Goal: Transaction & Acquisition: Purchase product/service

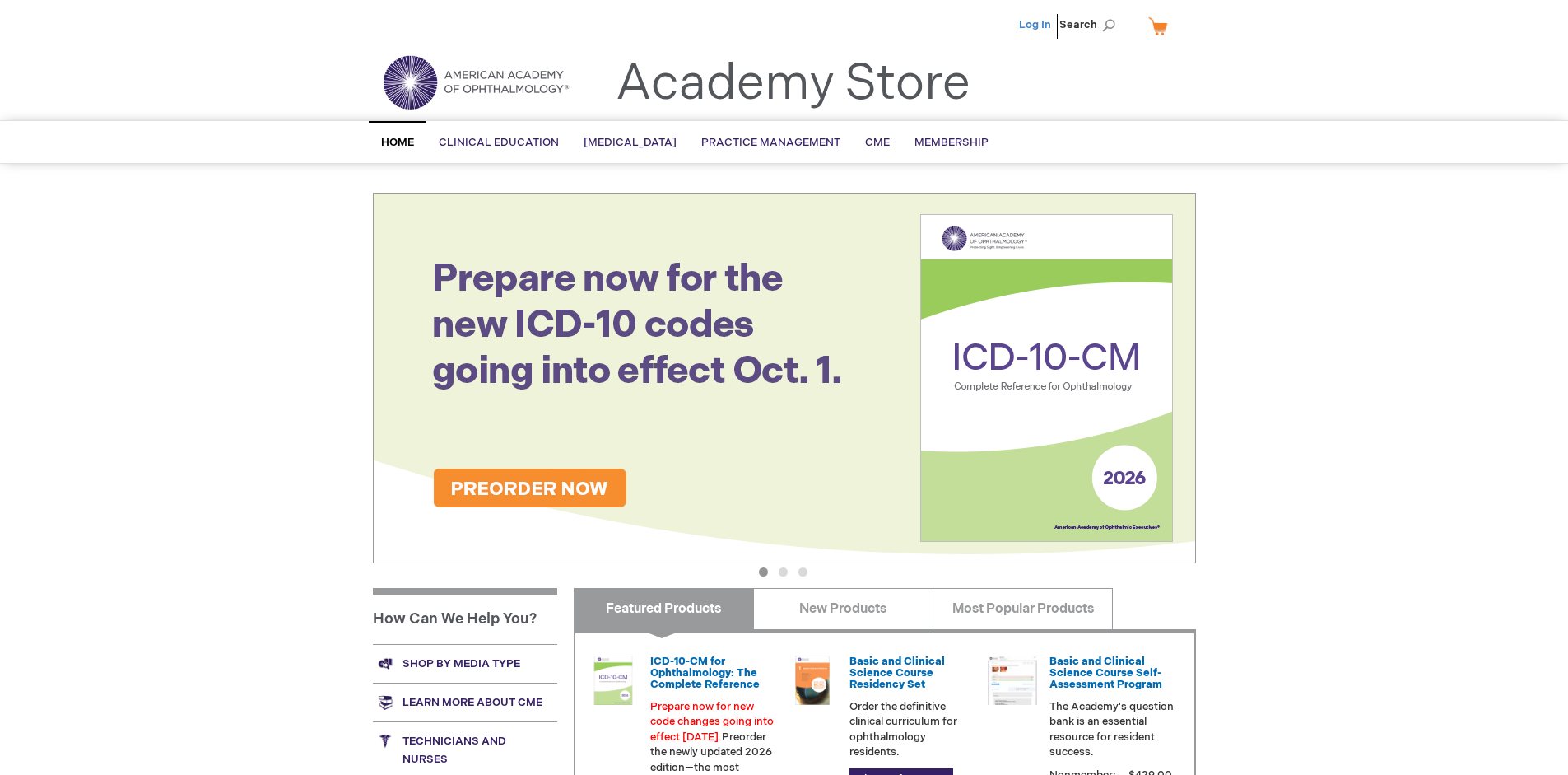
click at [1036, 24] on link "Log In" at bounding box center [1034, 24] width 32 height 13
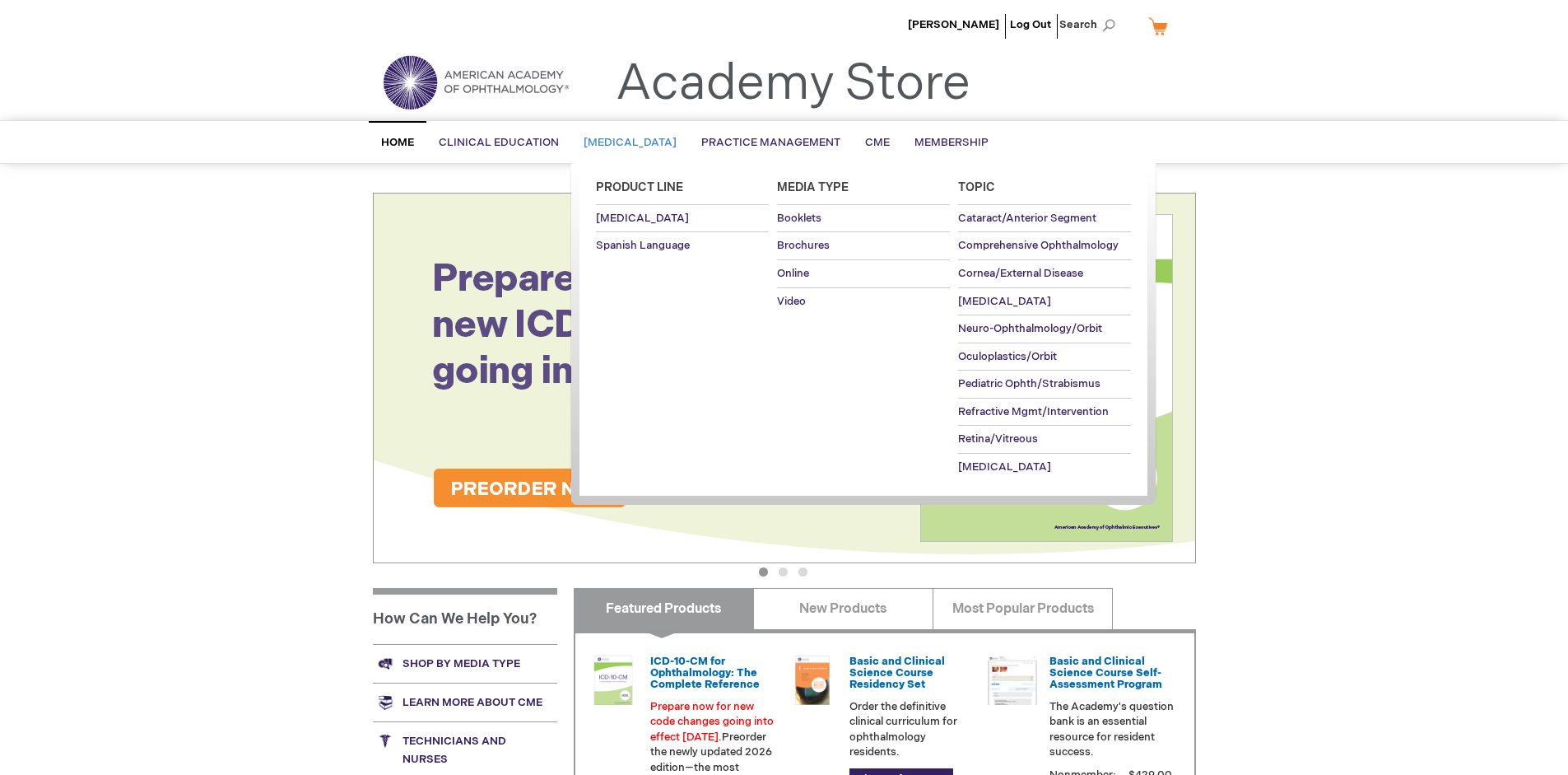
click at [635, 142] on span "[MEDICAL_DATA]" at bounding box center [630, 142] width 93 height 13
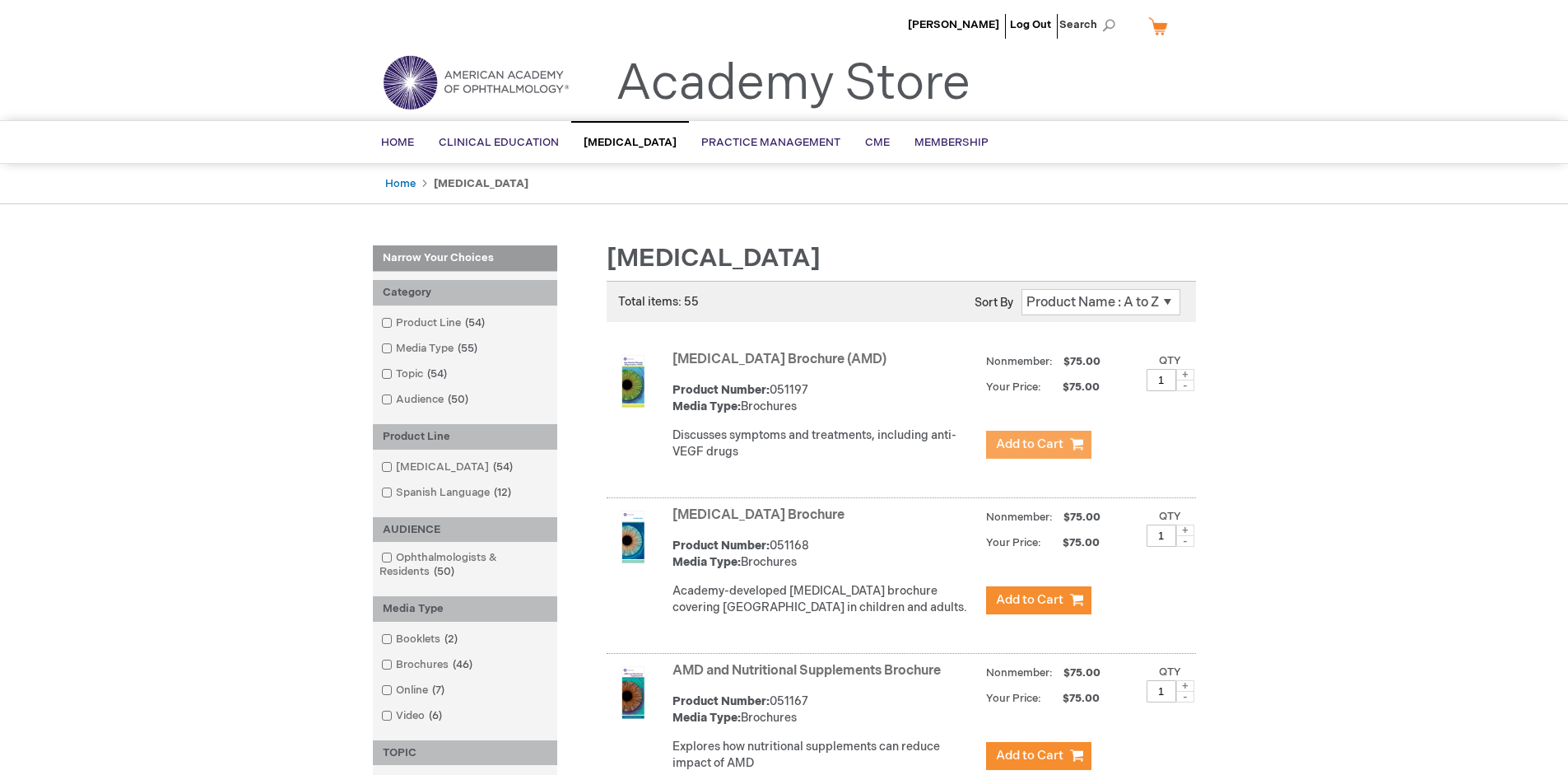
click at [1038, 445] on span "Add to Cart" at bounding box center [1030, 444] width 67 height 16
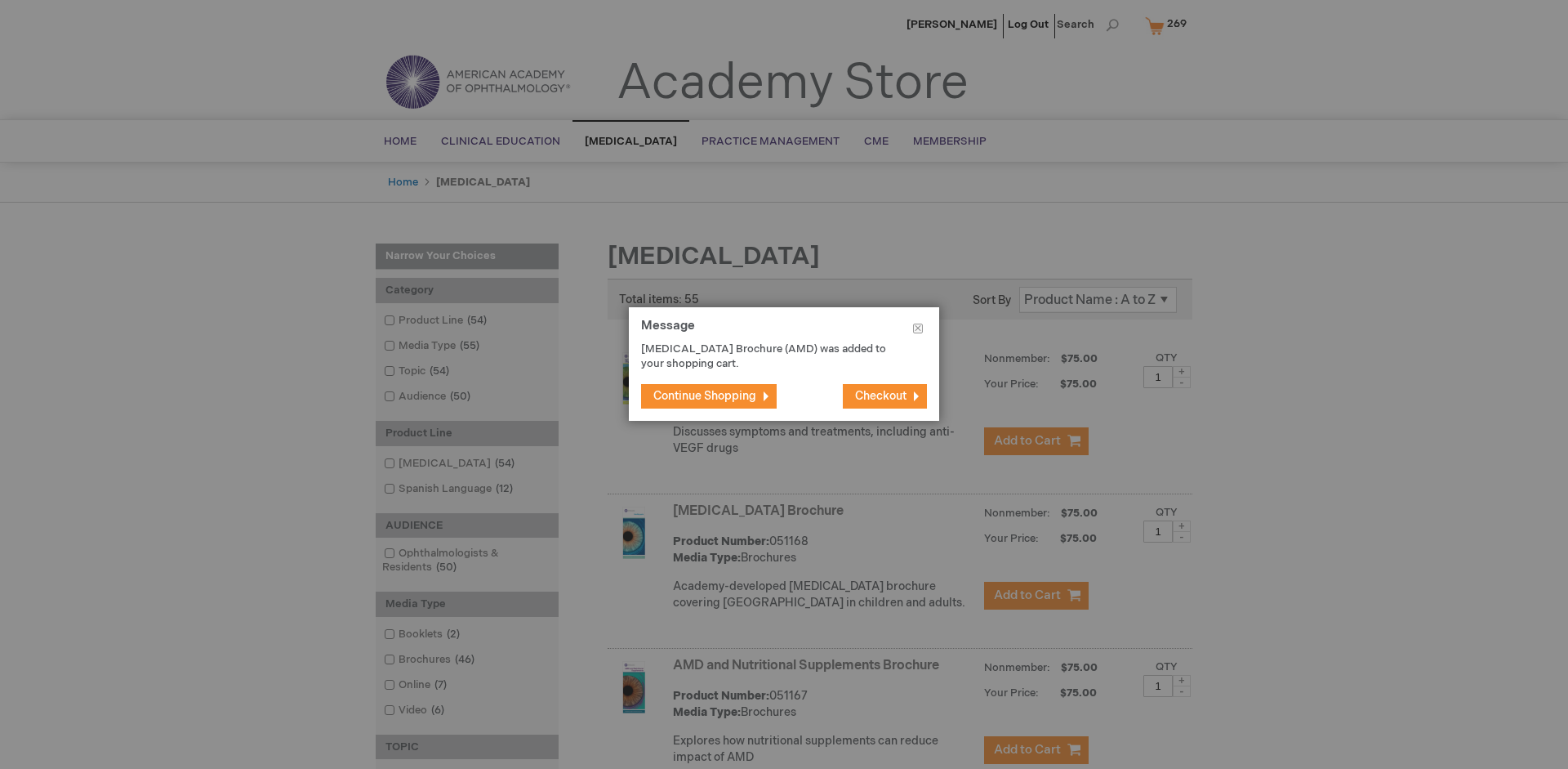
click at [705, 395] on span "Continue Shopping" at bounding box center [705, 395] width 103 height 14
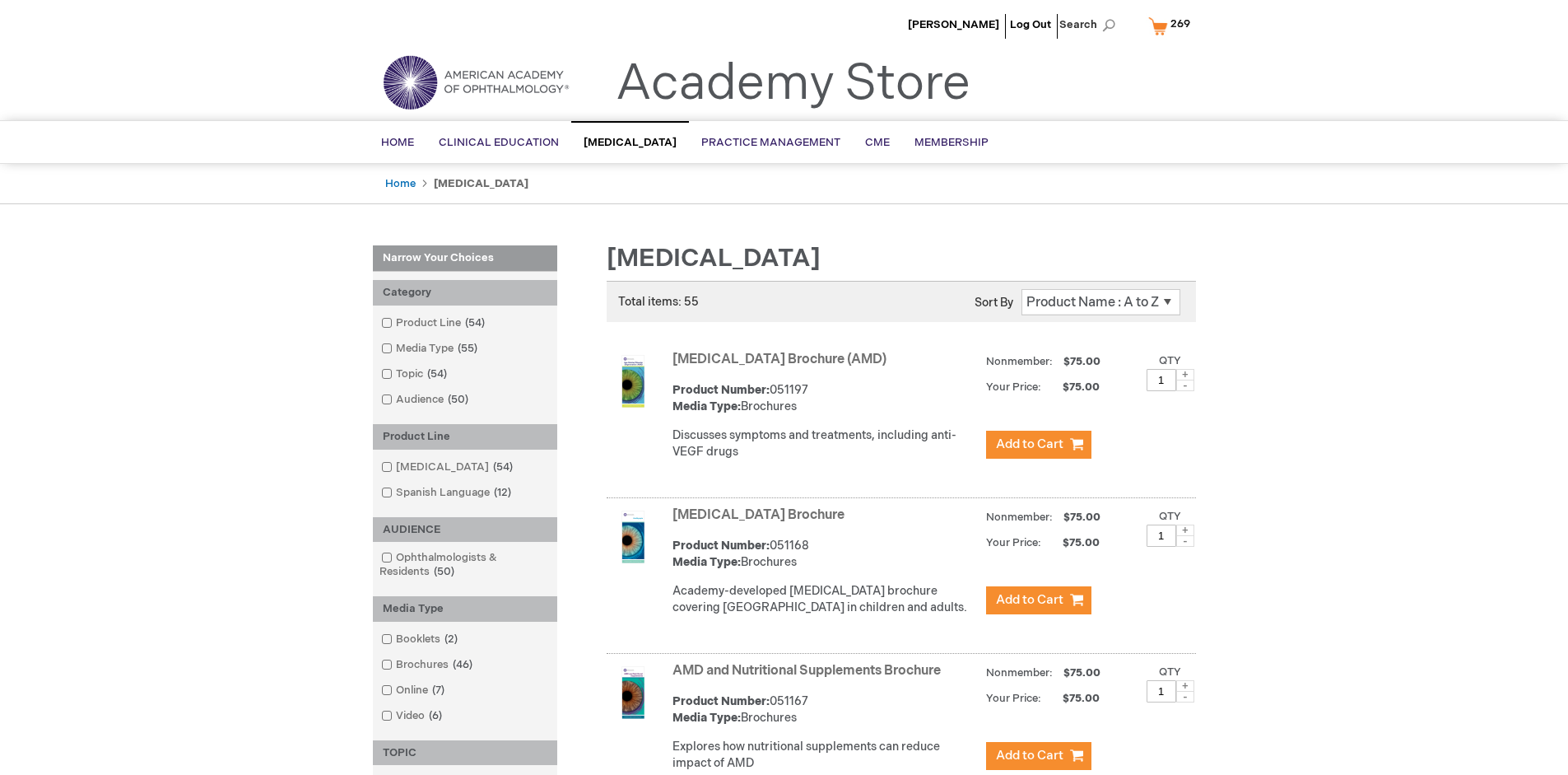
click at [810, 679] on link "AMD and Nutritional Supplements Brochure" at bounding box center [806, 670] width 268 height 16
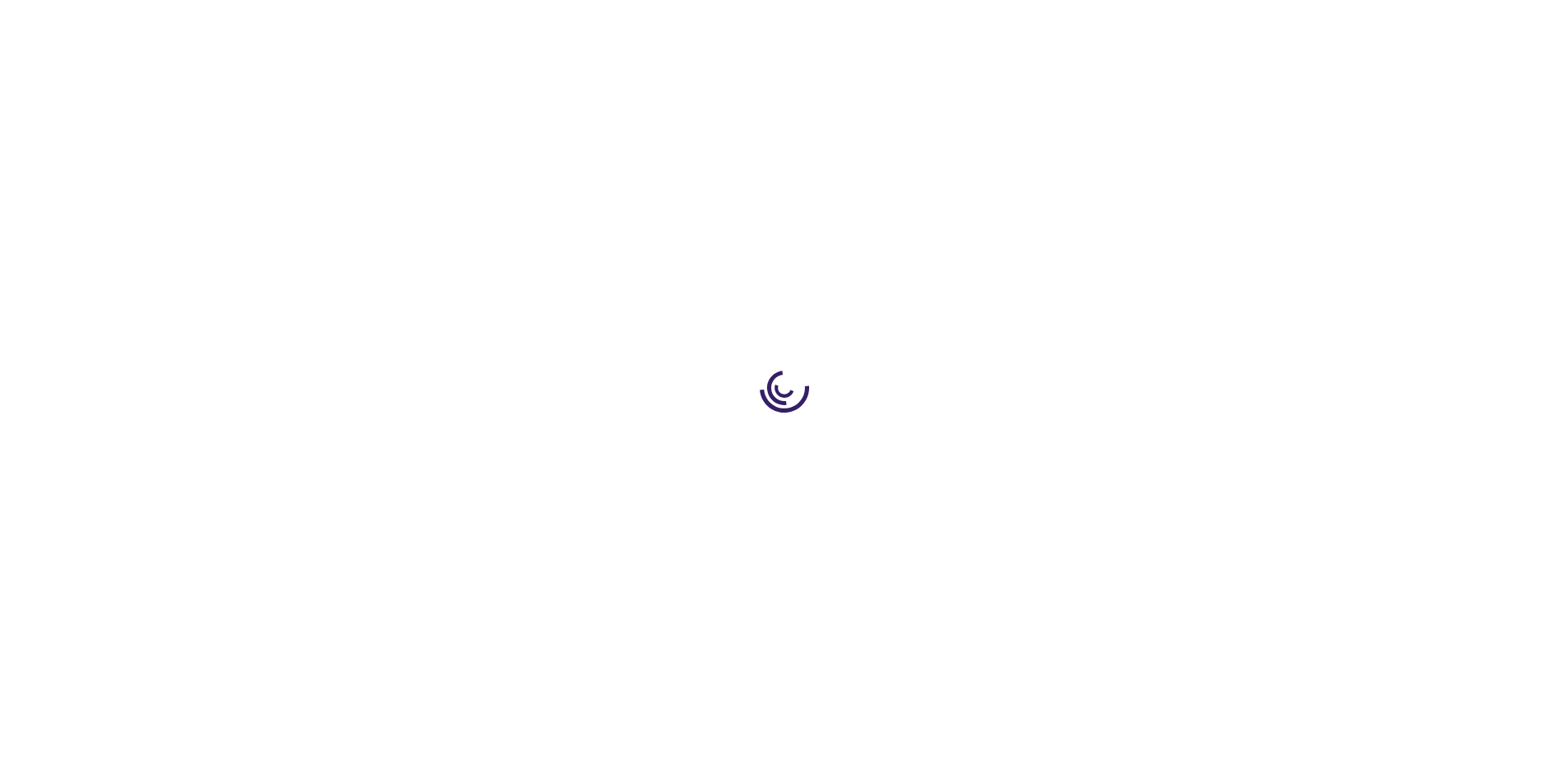
type input "1"
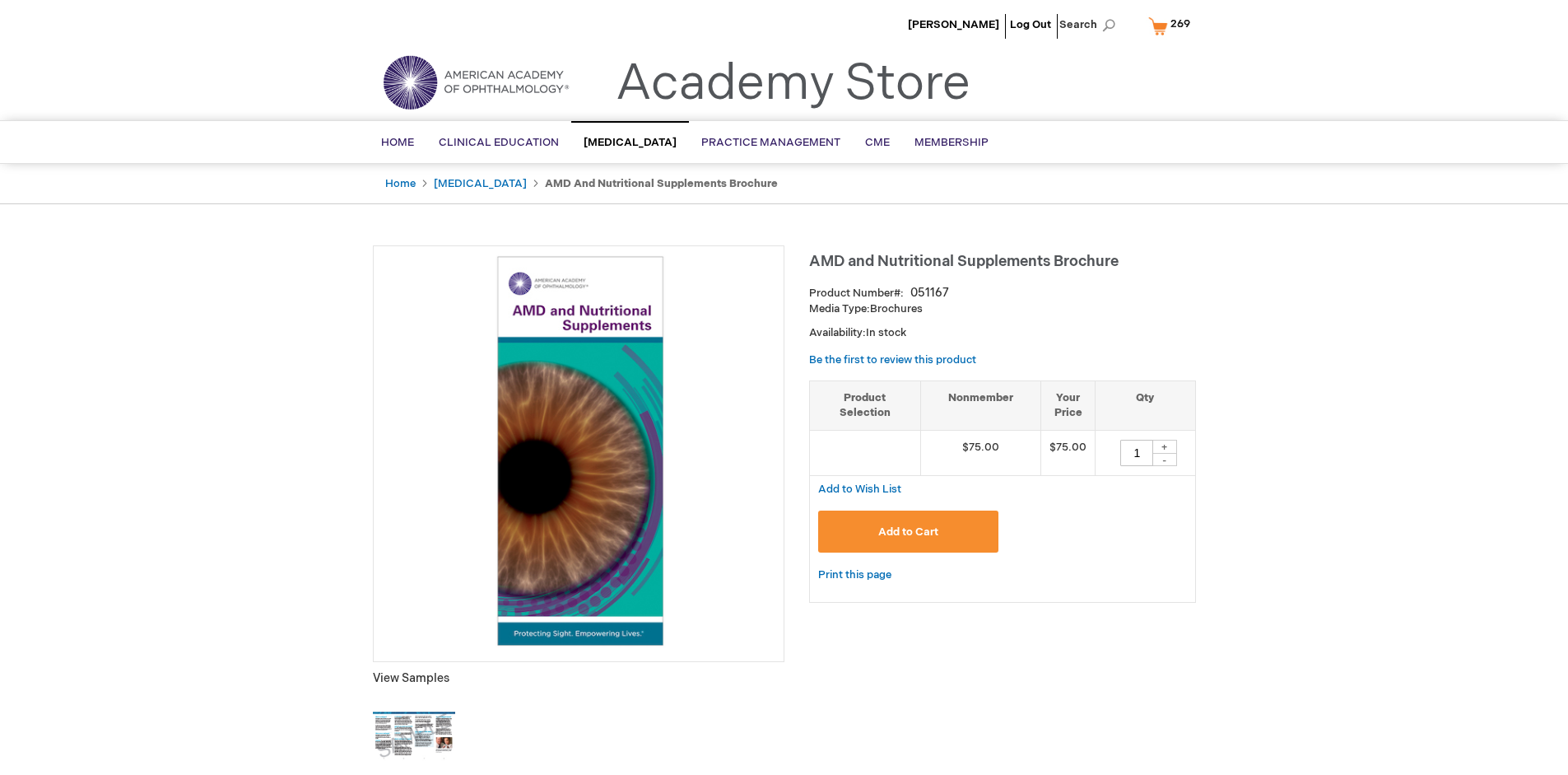
click at [908, 531] on span "Add to Cart" at bounding box center [908, 532] width 60 height 13
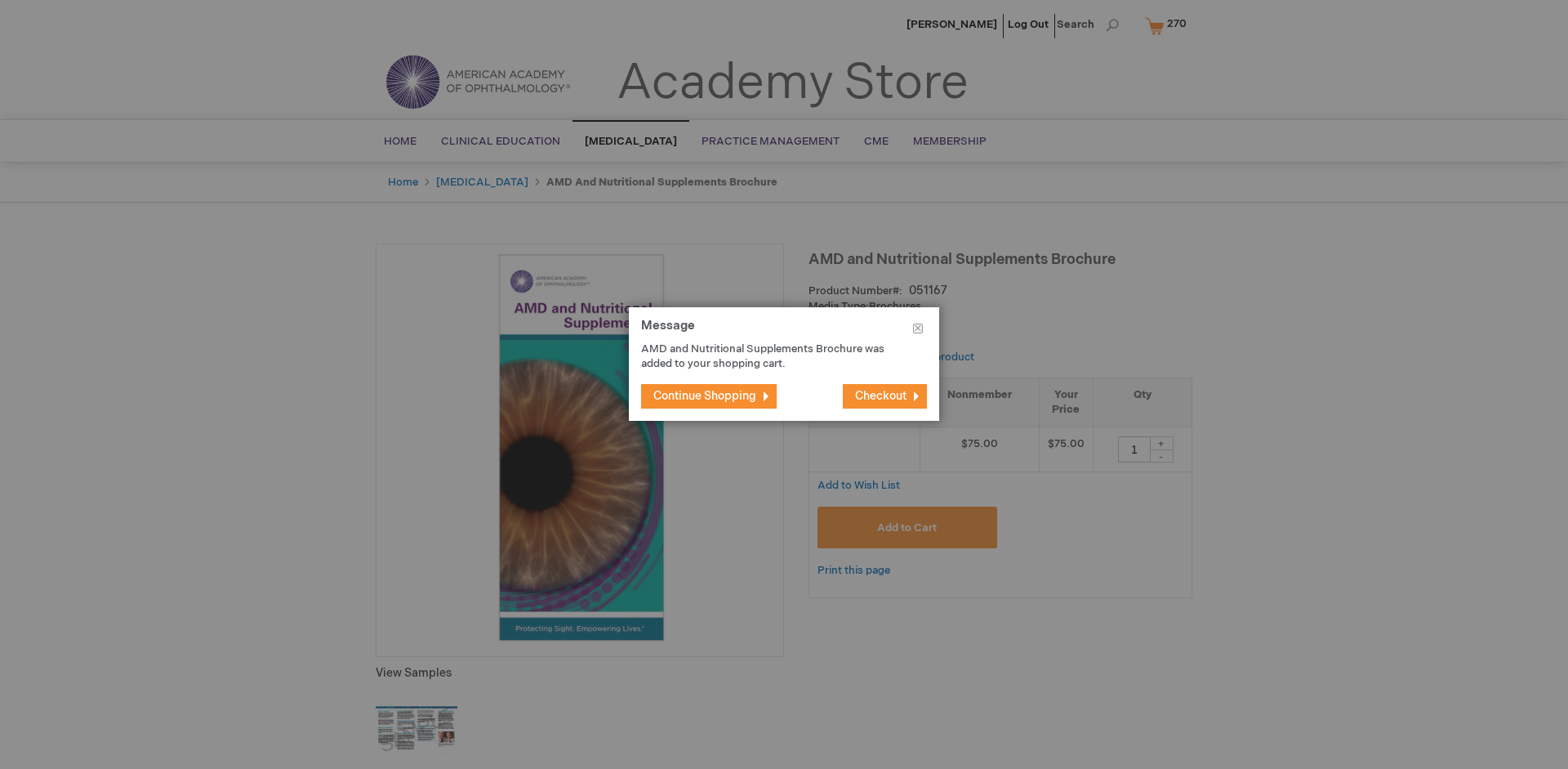
click at [705, 395] on span "Continue Shopping" at bounding box center [705, 395] width 103 height 14
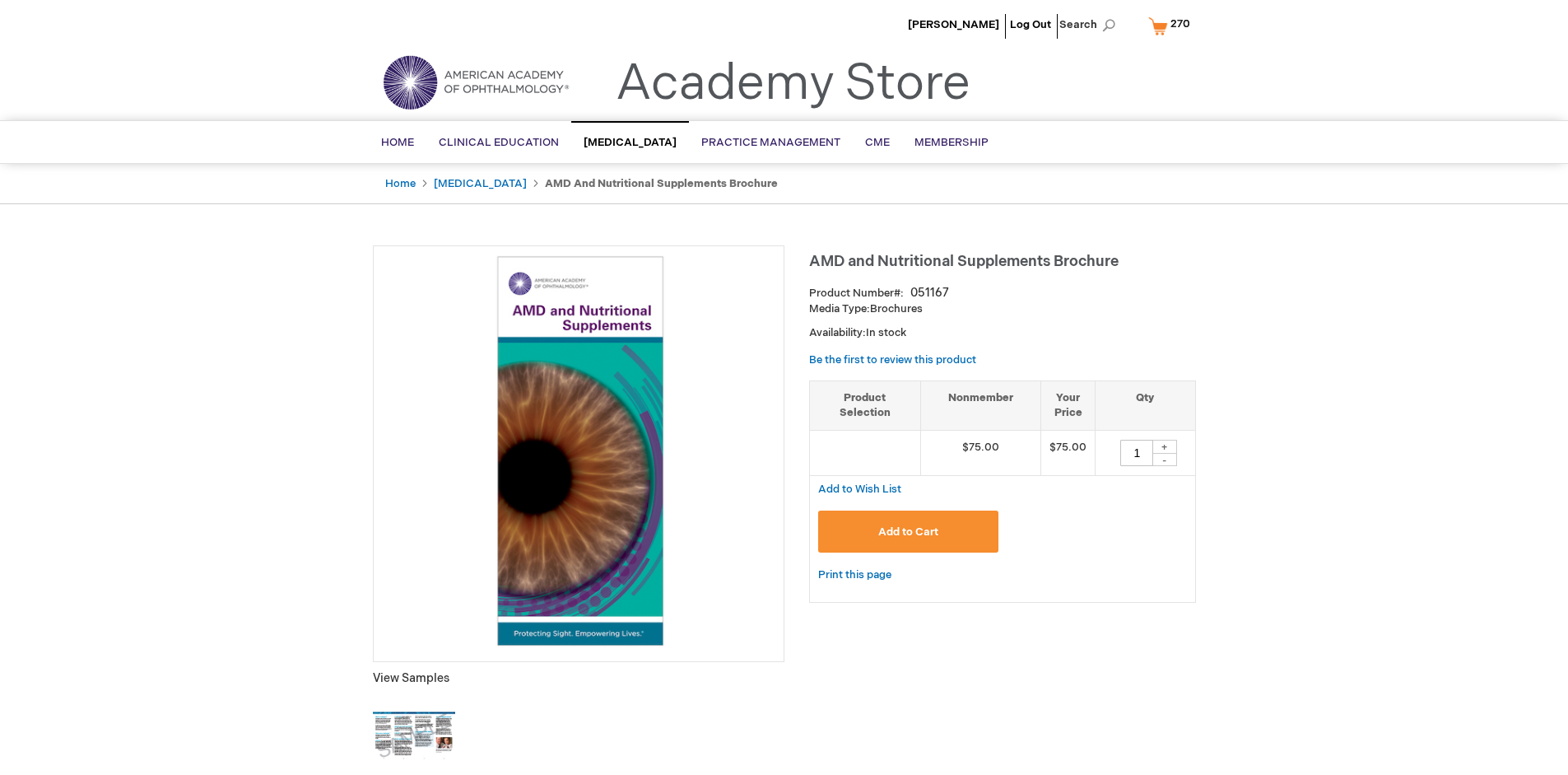
click at [1172, 25] on span "270" at bounding box center [1179, 23] width 20 height 13
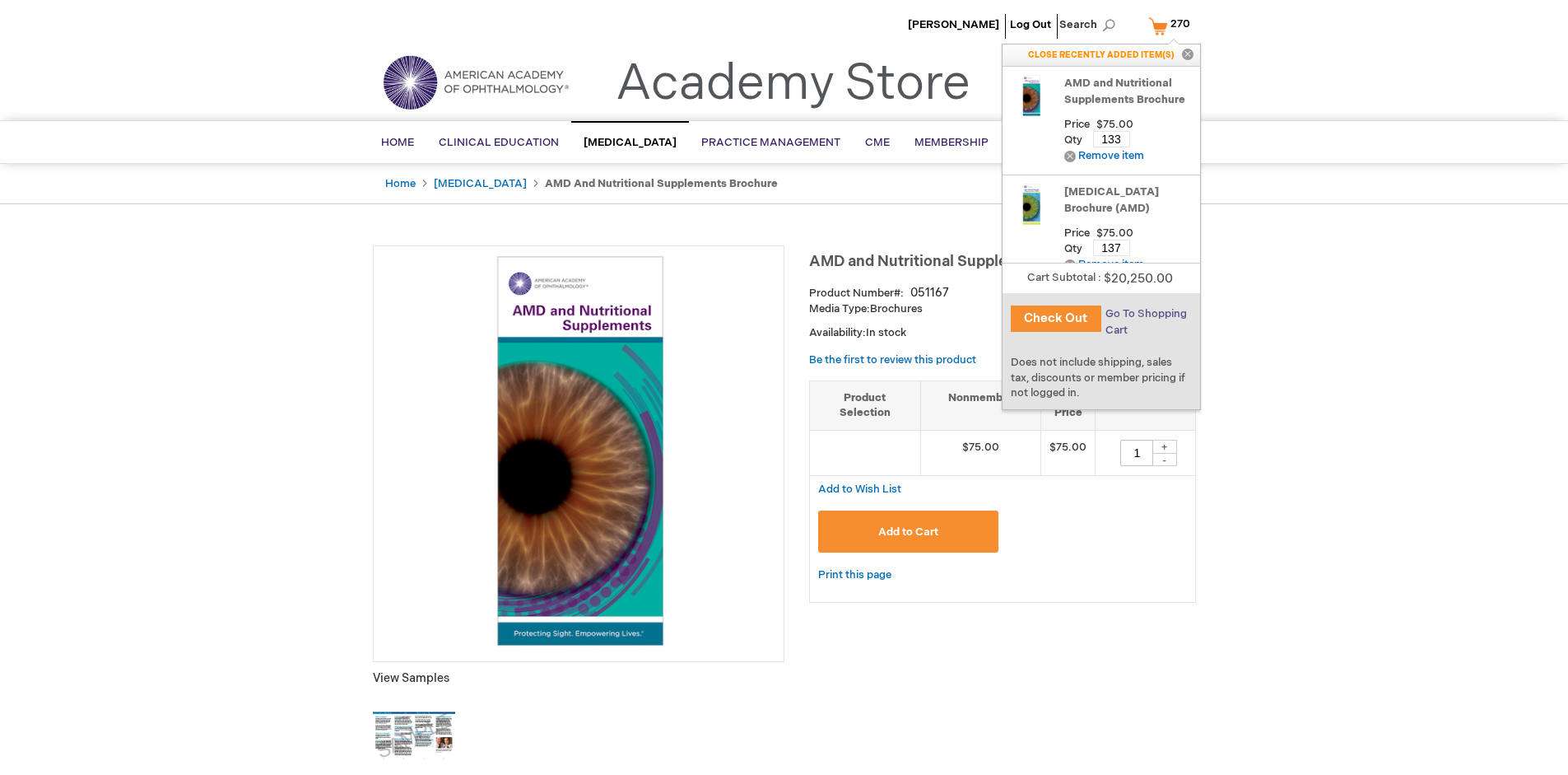
click at [1144, 314] on span "Go To Shopping Cart" at bounding box center [1146, 323] width 81 height 30
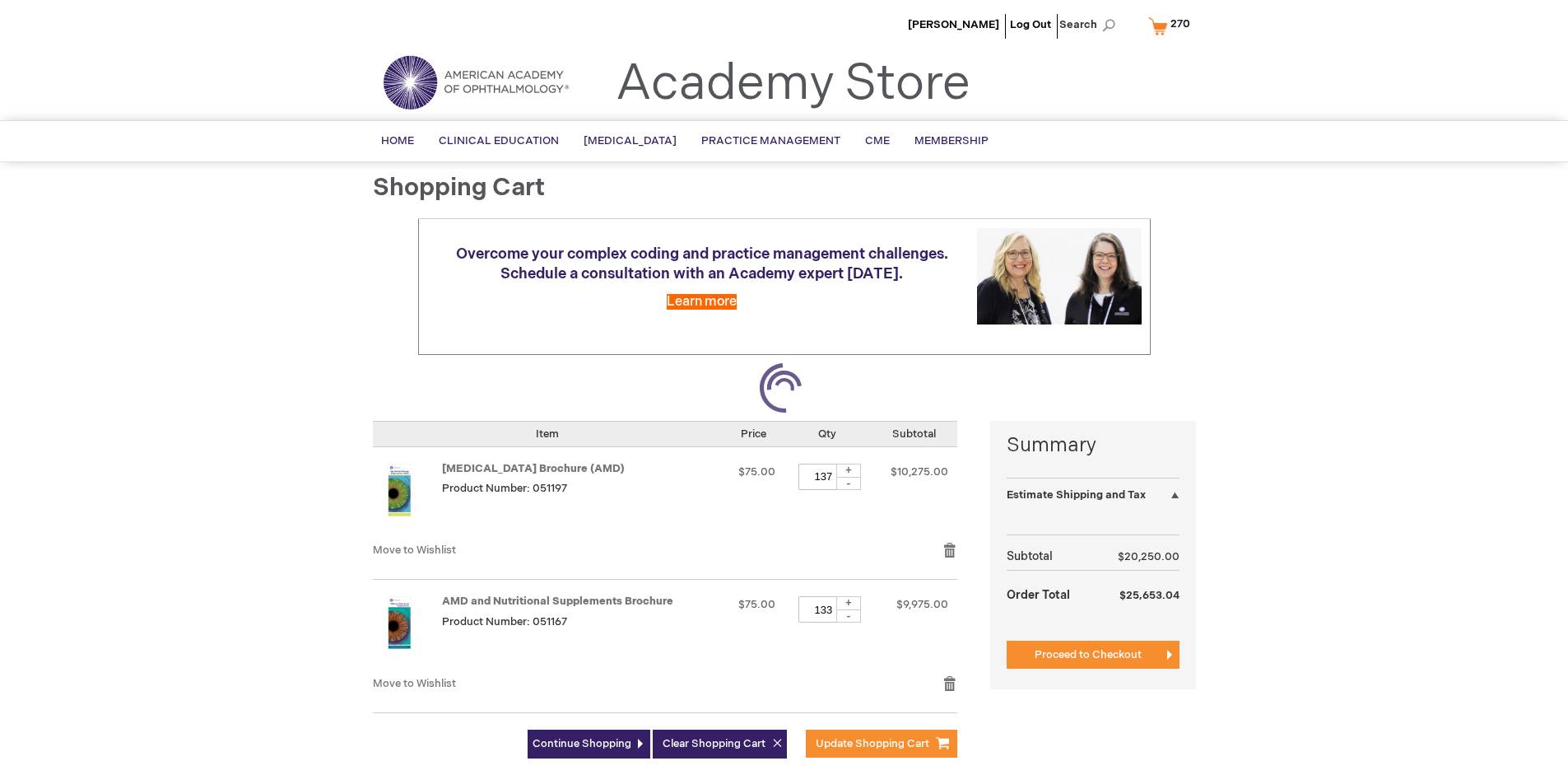
select select "US"
select select "41"
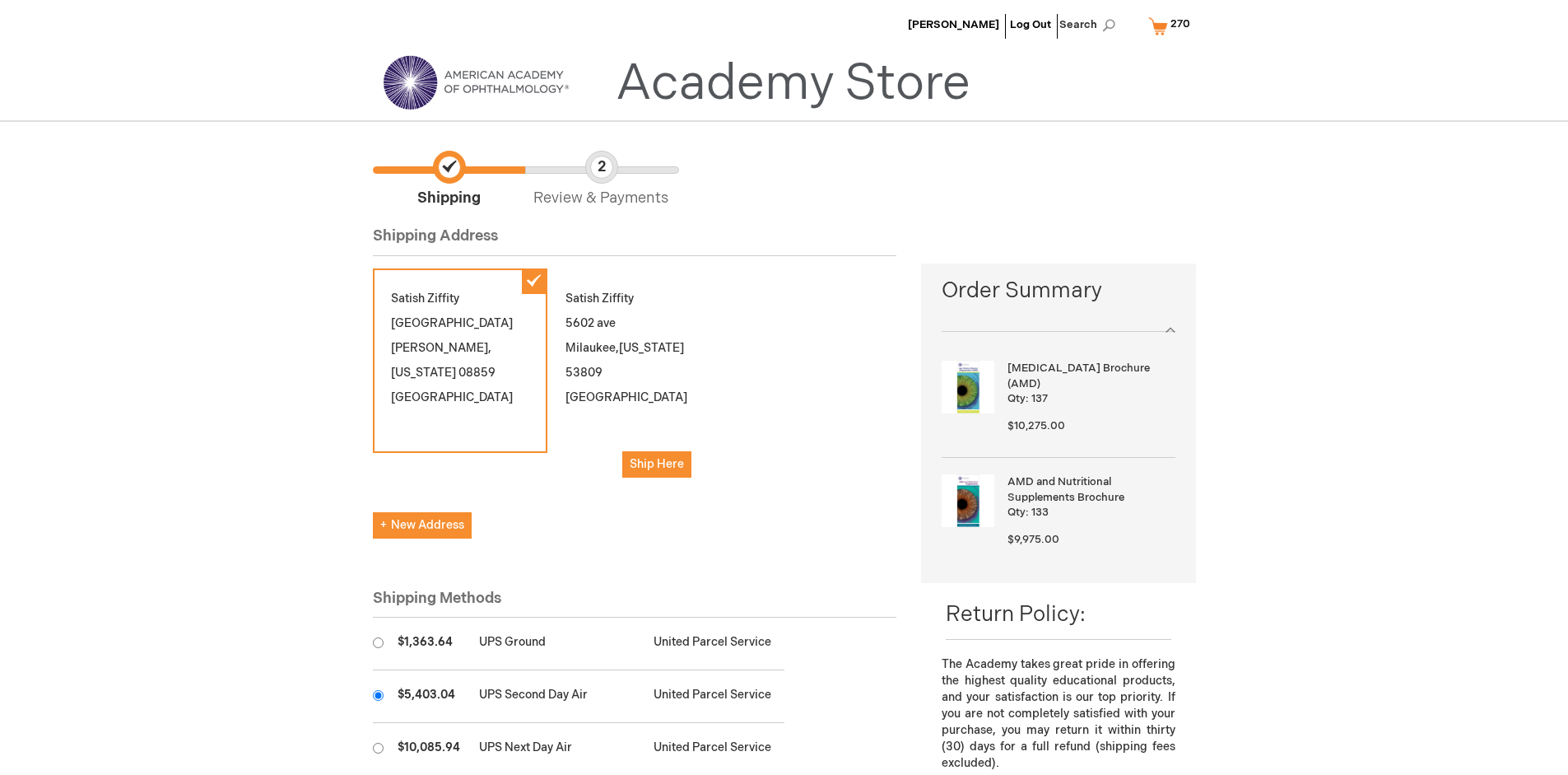
click at [378, 695] on input "radio" at bounding box center [378, 695] width 10 height 10
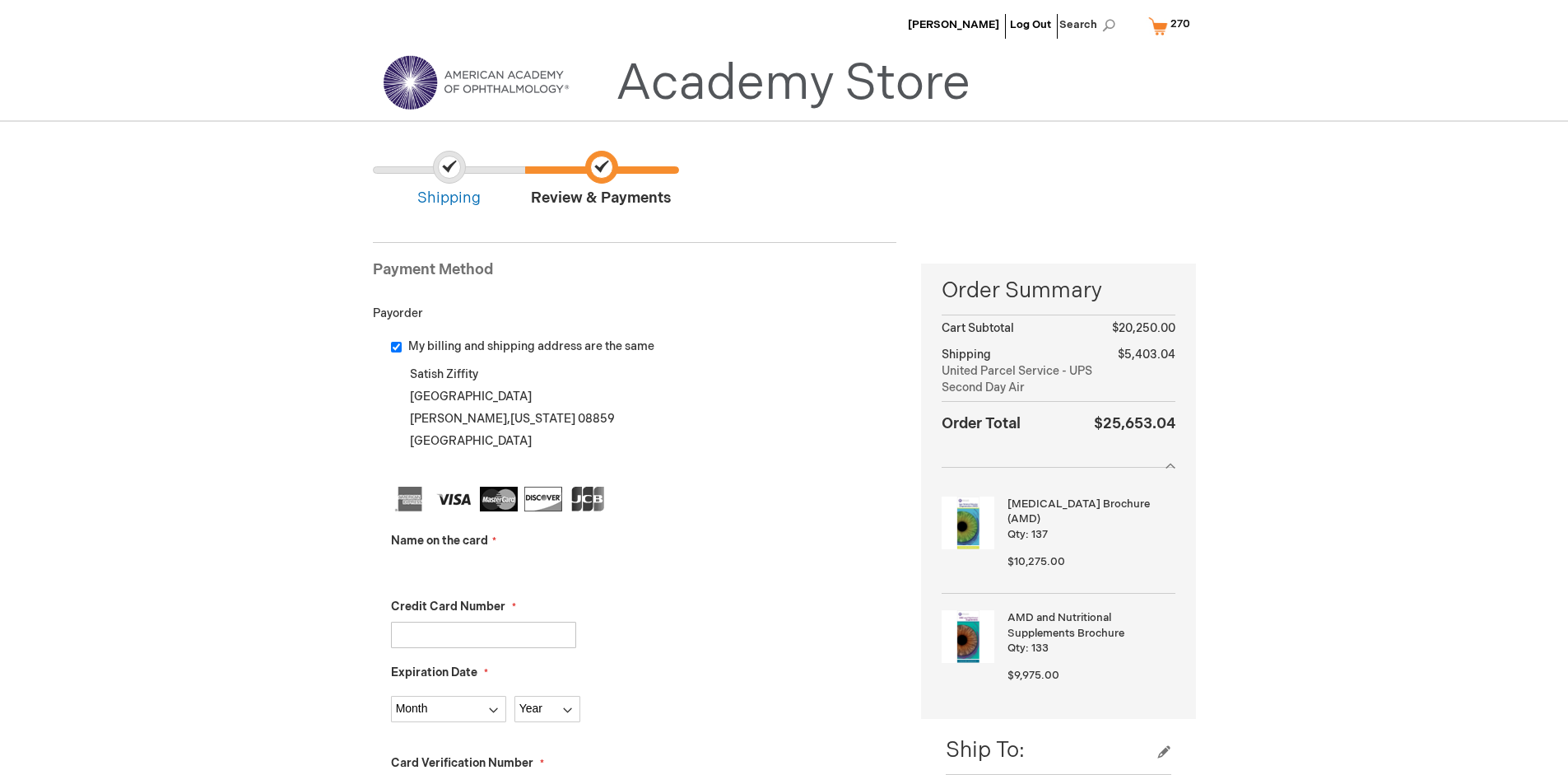
click at [483, 568] on input "Name on the card" at bounding box center [483, 569] width 185 height 26
